Goal: Complete application form

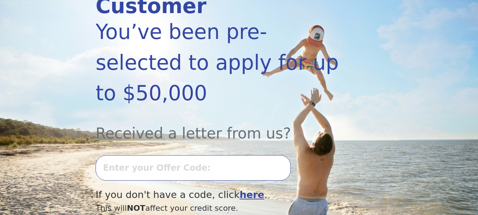
scroll to position [142, 0]
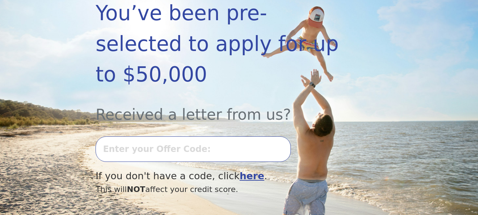
click at [217, 136] on input "text" at bounding box center [193, 148] width 195 height 25
type input "0730l-600924"
drag, startPoint x: 194, startPoint y: 181, endPoint x: 242, endPoint y: 175, distance: 48.8
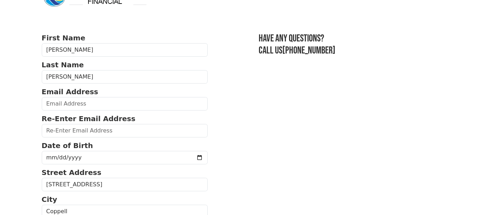
scroll to position [35, 0]
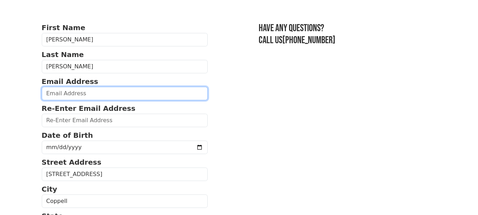
click at [71, 95] on input "email" at bounding box center [125, 93] width 166 height 13
type input "kathie@troy-ruckerlaw.com"
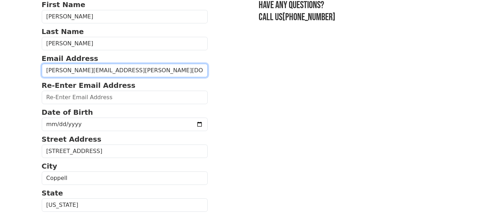
scroll to position [71, 0]
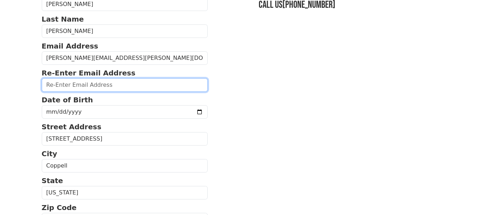
click at [108, 85] on input "email" at bounding box center [125, 84] width 166 height 13
type input "kathie@troy-ruckerlaw.com"
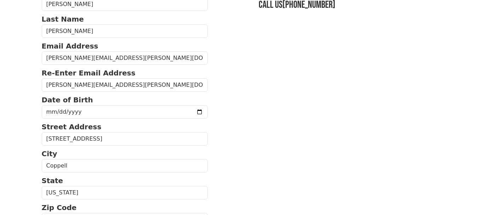
click at [218, 100] on section "First Name Kathie Last Name Troy Rucker Email Address kathie@troy-ruckerlaw.com…" at bounding box center [239, 218] width 395 height 462
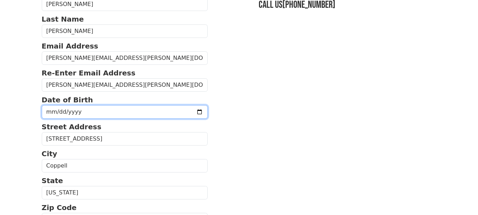
click at [144, 110] on input "date" at bounding box center [125, 111] width 166 height 13
type input "1959-07-08"
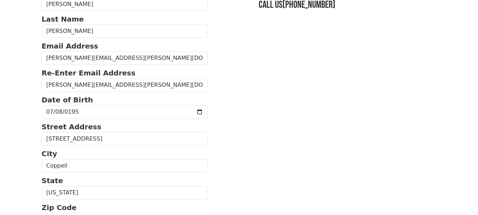
click at [249, 109] on section "First Name Kathie Last Name Troy Rucker Email Address kathie@troy-ruckerlaw.com…" at bounding box center [239, 218] width 395 height 462
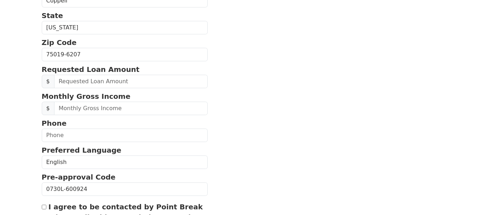
scroll to position [248, 0]
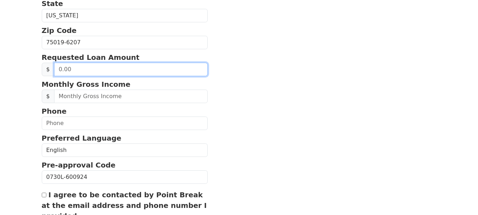
click at [105, 68] on input "text" at bounding box center [131, 69] width 154 height 13
type input "35,000.00"
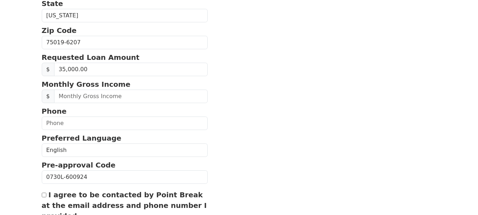
click at [239, 69] on section "First Name Kathie Last Name Troy Rucker Email Address kathie@troy-ruckerlaw.com…" at bounding box center [239, 41] width 395 height 462
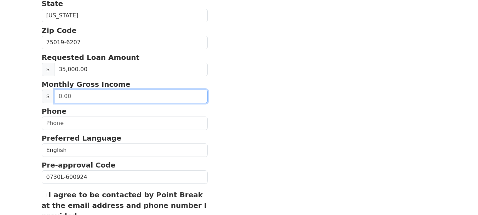
click at [112, 98] on input "text" at bounding box center [131, 96] width 154 height 13
type input "0.00"
type input "12,000.00"
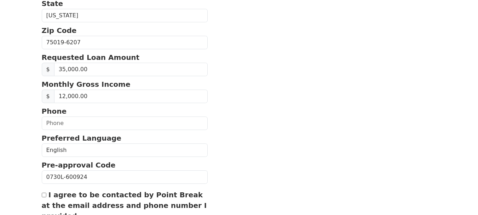
click at [236, 95] on section "First Name Kathie Last Name Troy Rucker Email Address kathie@troy-ruckerlaw.com…" at bounding box center [239, 41] width 395 height 462
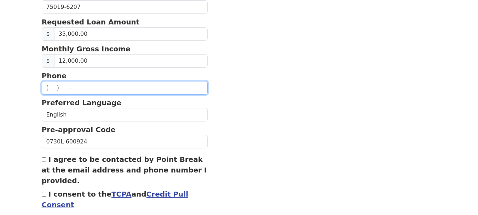
click at [75, 87] on input "text" at bounding box center [125, 87] width 166 height 13
type input "(214) 418-5136"
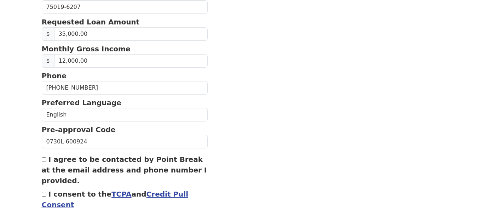
click at [256, 95] on section "First Name Kathie Last Name Troy Rucker Email Address kathie@troy-ruckerlaw.com…" at bounding box center [239, 5] width 395 height 462
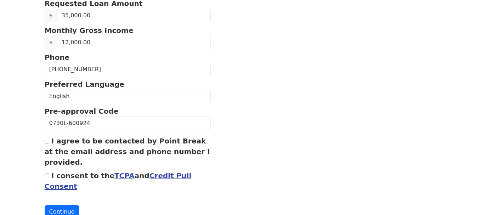
scroll to position [326, 0]
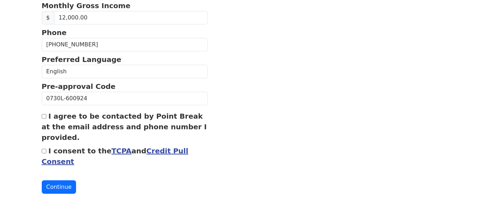
click at [155, 150] on link "Credit Pull Consent" at bounding box center [115, 156] width 147 height 19
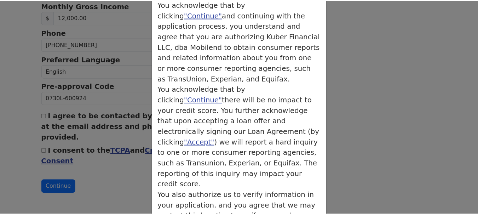
scroll to position [71, 0]
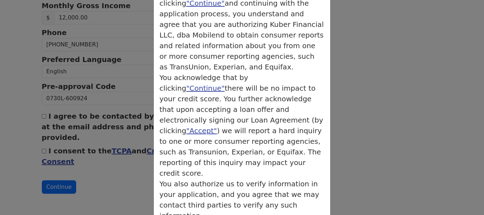
click at [101, 173] on div "× Credit Authorization Credit Authorization You acknowledge that by clicking "C…" at bounding box center [242, 107] width 484 height 215
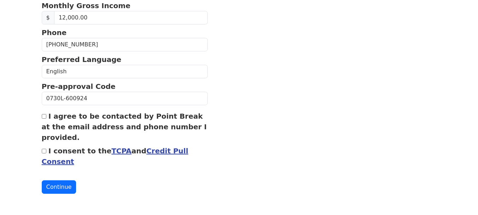
click at [46, 117] on input "I agree to be contacted by Point Break at the email address and phone number I …" at bounding box center [44, 116] width 5 height 5
checkbox input "true"
drag, startPoint x: 46, startPoint y: 152, endPoint x: 50, endPoint y: 154, distance: 4.4
click at [45, 152] on input "I consent to the TCPA and Credit Pull Consent" at bounding box center [44, 151] width 5 height 5
checkbox input "true"
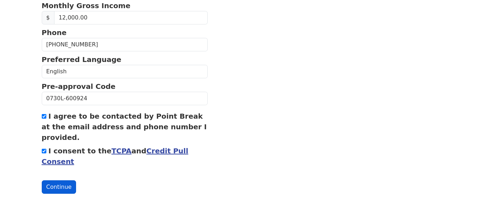
click at [57, 184] on button "Continue" at bounding box center [59, 186] width 35 height 13
